Goal: Task Accomplishment & Management: Manage account settings

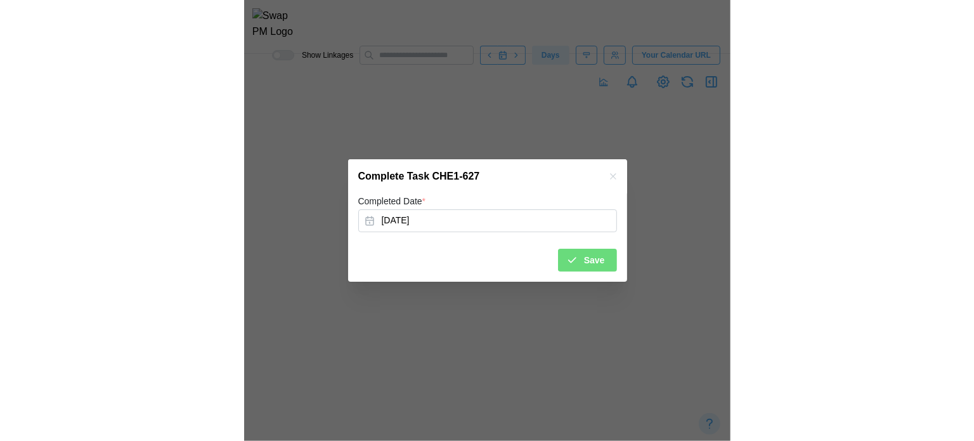
scroll to position [0, 17990]
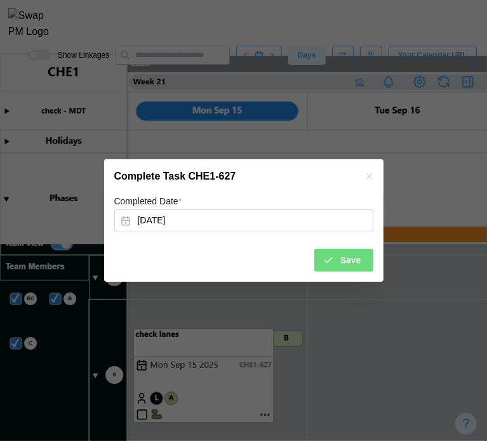
click at [318, 264] on button "Save" at bounding box center [343, 260] width 59 height 23
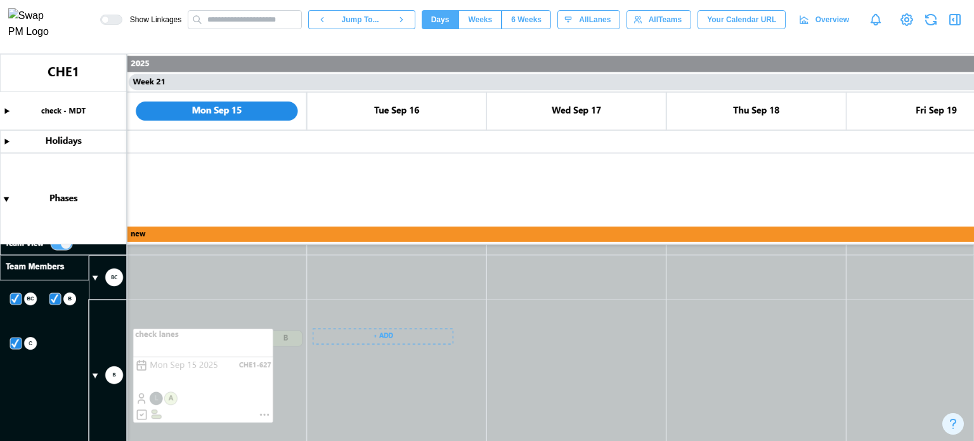
click at [259, 412] on canvas at bounding box center [487, 247] width 974 height 387
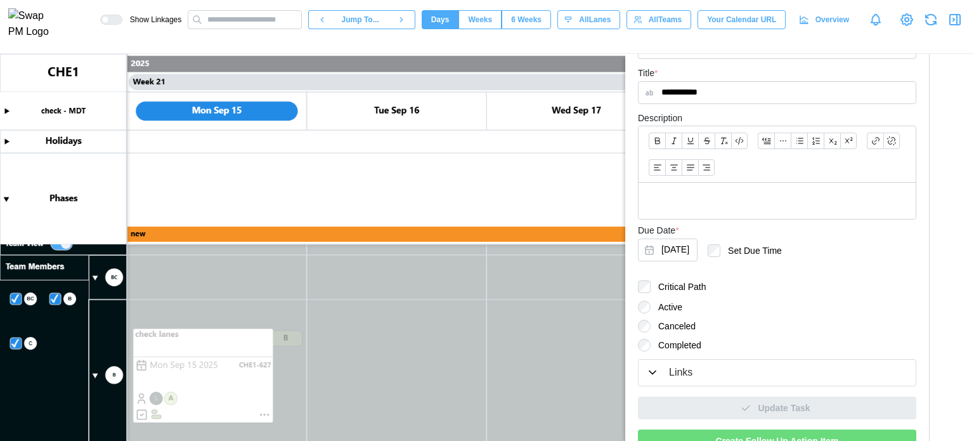
scroll to position [285, 0]
